Goal: Task Accomplishment & Management: Use online tool/utility

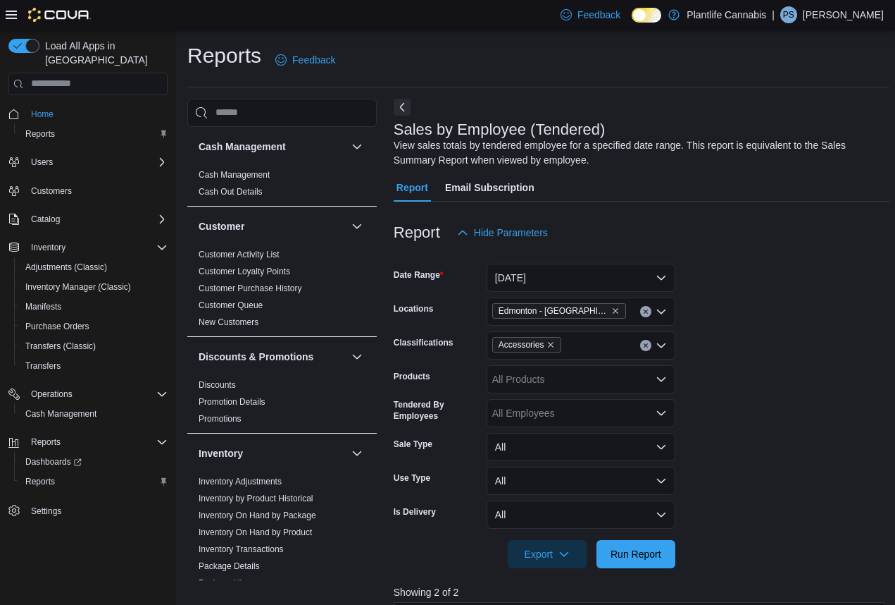
scroll to position [330, 0]
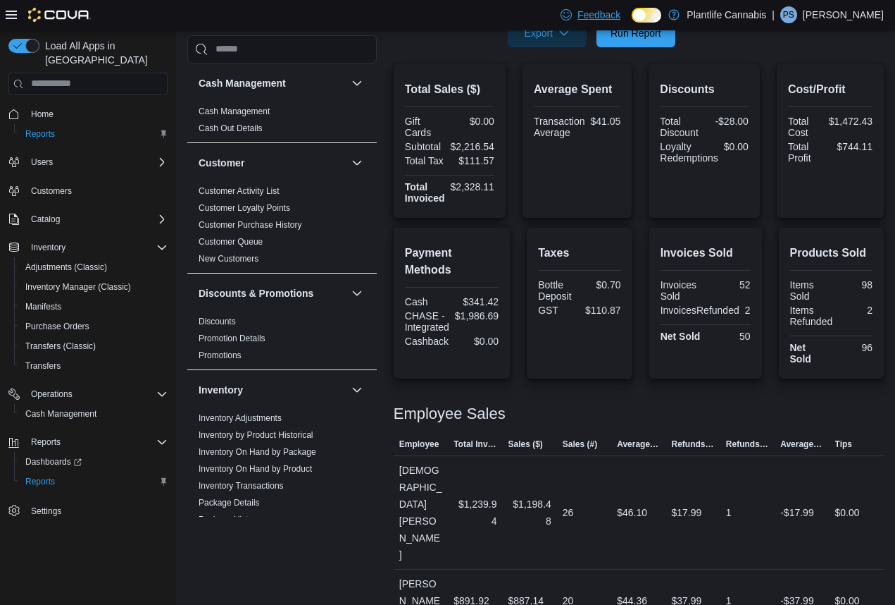
scroll to position [610, 0]
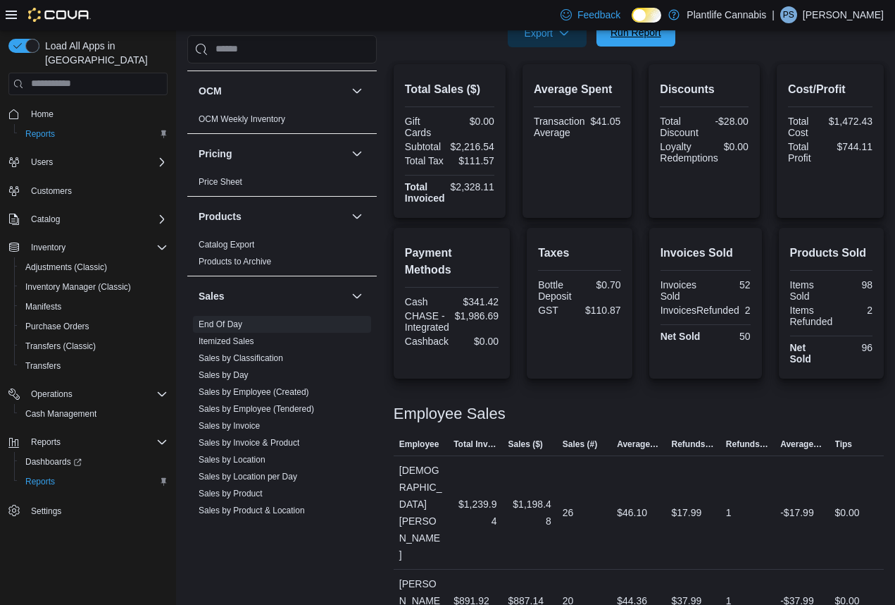
click at [646, 35] on span "Run Report" at bounding box center [636, 32] width 51 height 14
click at [642, 37] on span "Run Report" at bounding box center [636, 32] width 51 height 14
click at [630, 34] on span "Run Report" at bounding box center [636, 32] width 51 height 14
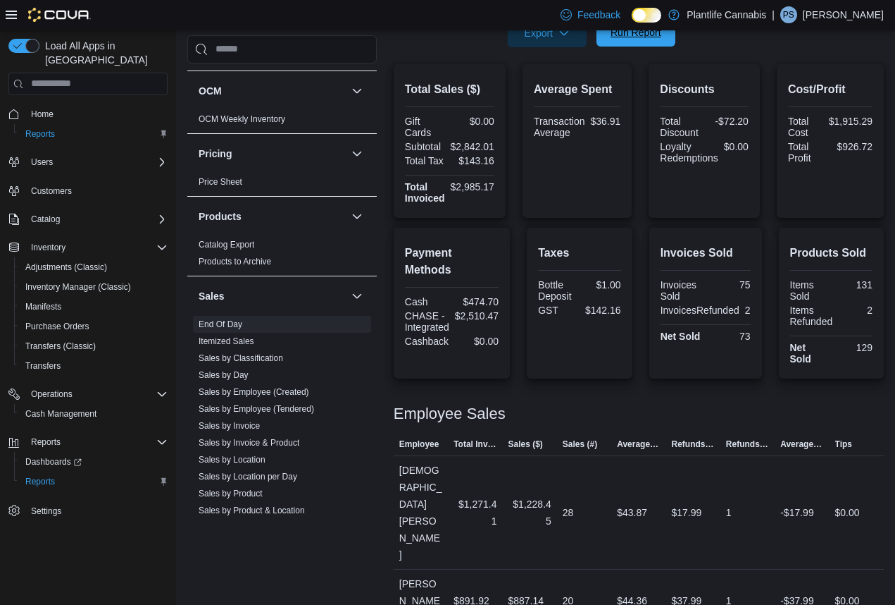
click at [630, 34] on span "Run Report" at bounding box center [636, 32] width 51 height 14
click at [640, 39] on span "Run Report" at bounding box center [636, 32] width 62 height 28
click at [648, 37] on span "Run Report" at bounding box center [636, 32] width 51 height 14
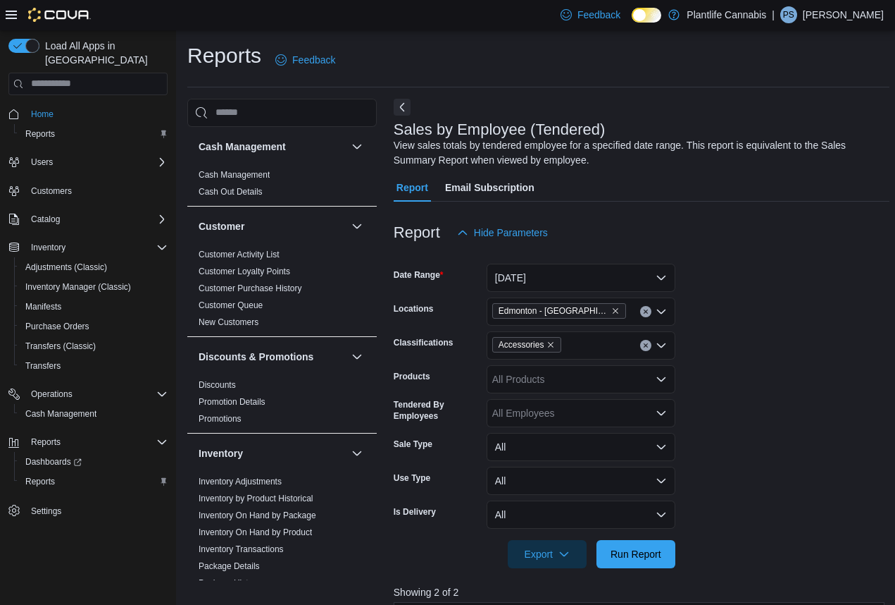
scroll to position [330, 0]
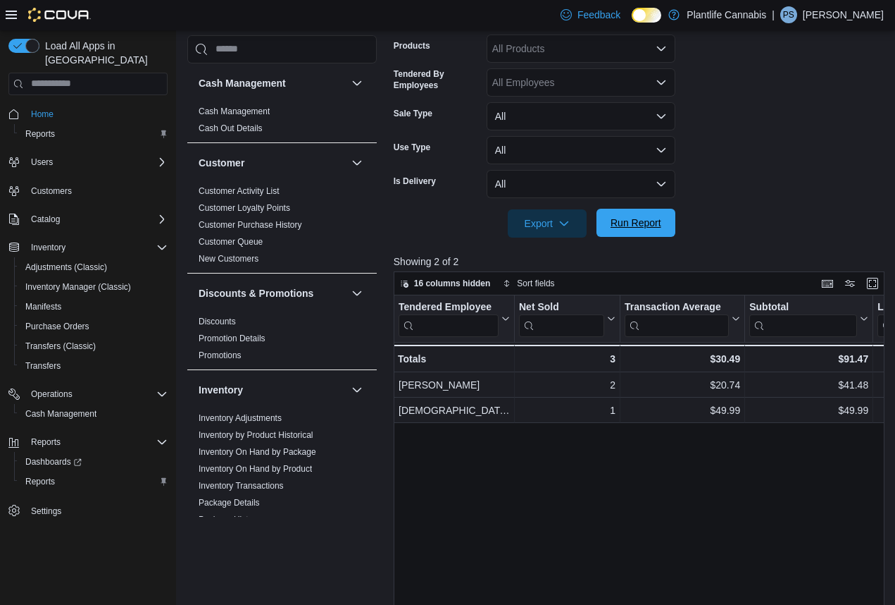
click at [640, 225] on span "Run Report" at bounding box center [636, 223] width 51 height 14
